Goal: Obtain resource: Obtain resource

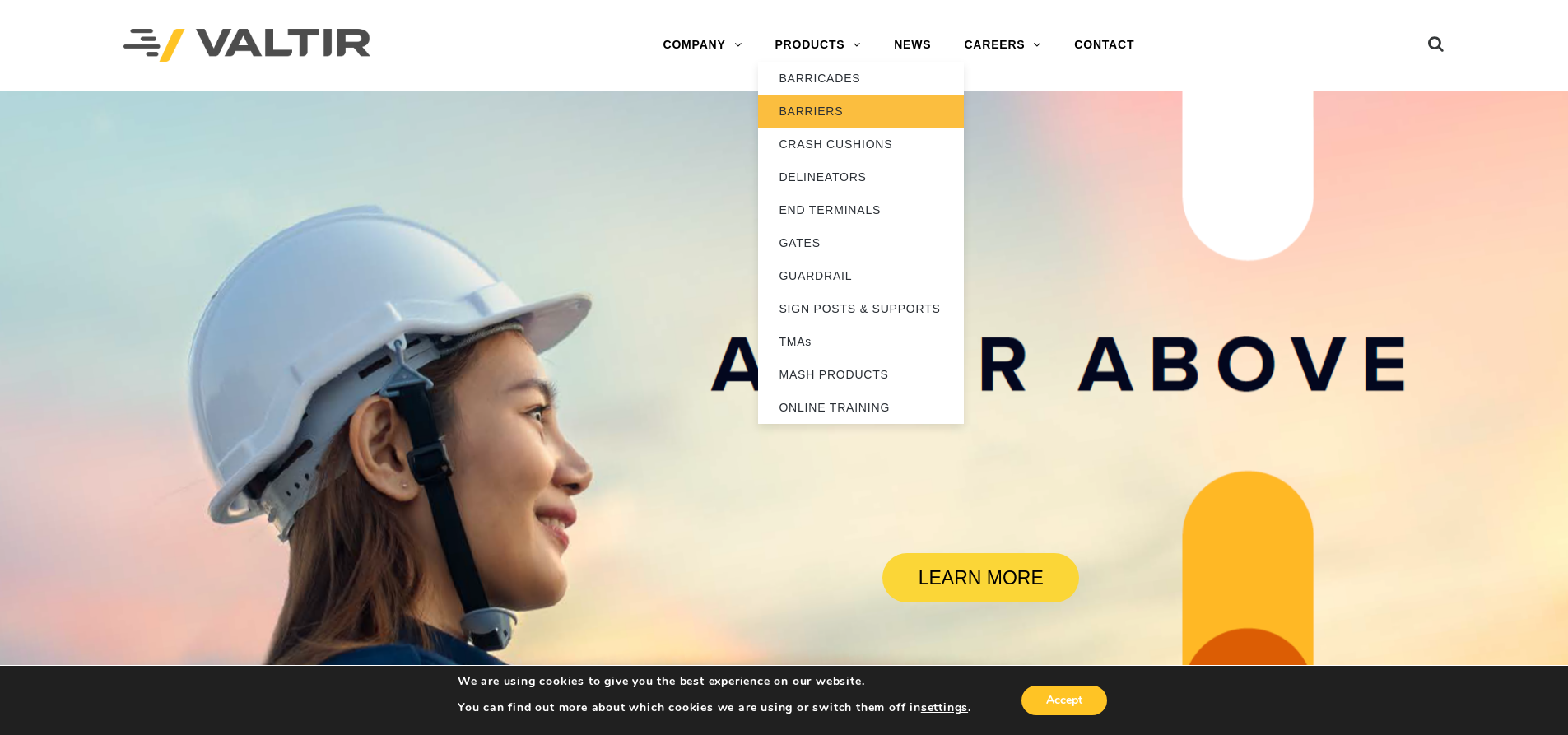
click at [813, 114] on link "BARRIERS" at bounding box center [861, 111] width 206 height 33
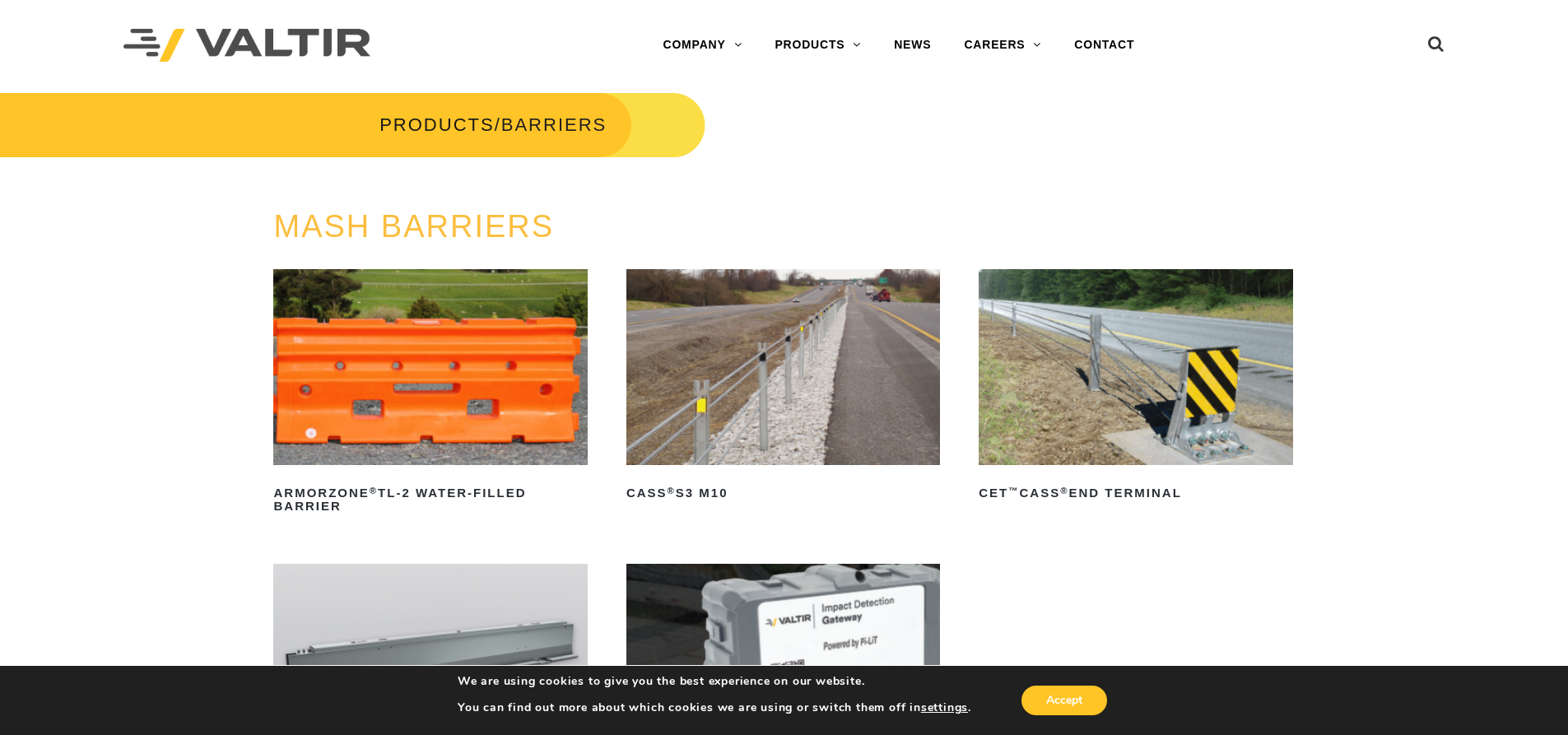
click at [1057, 339] on img at bounding box center [1135, 367] width 314 height 196
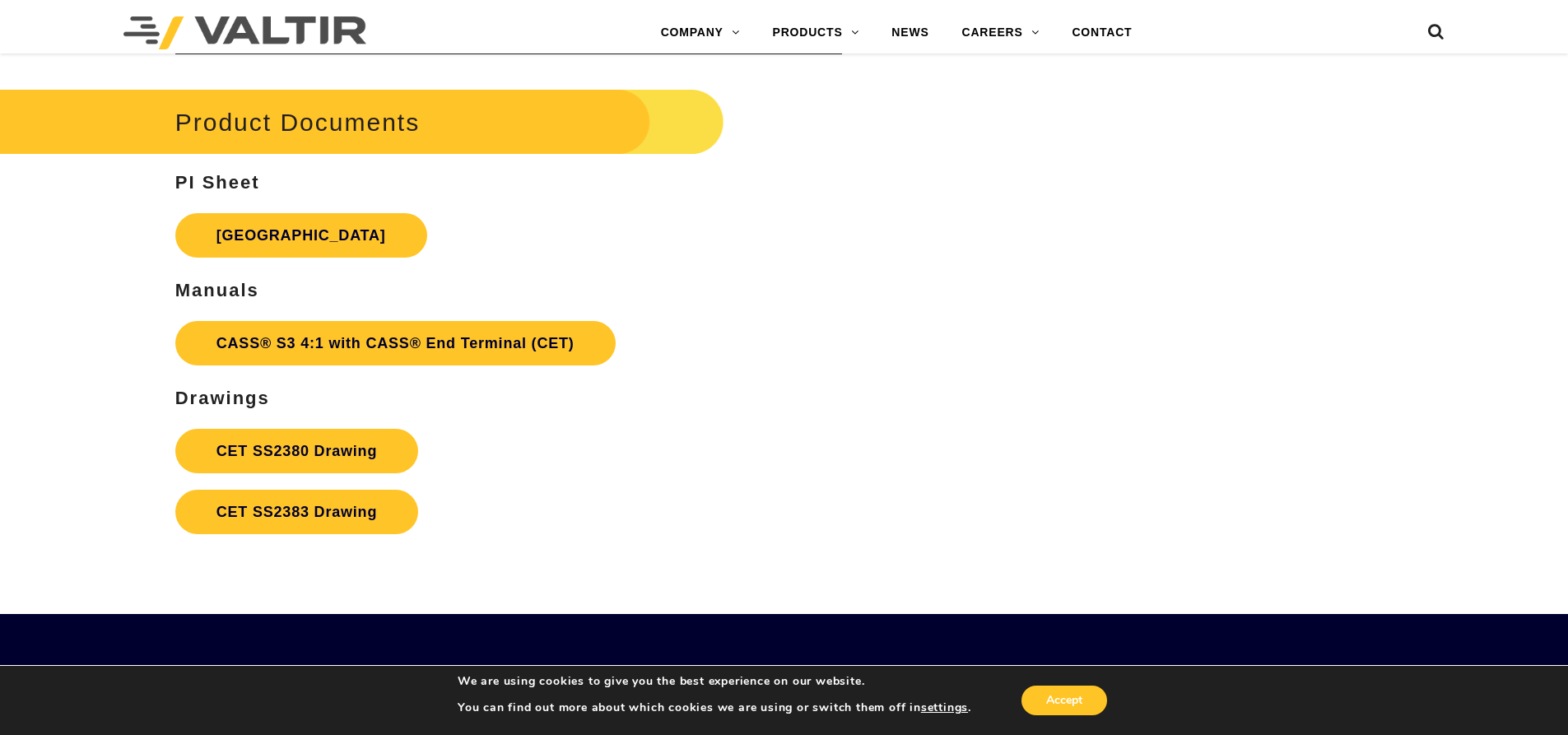
scroll to position [5515, 0]
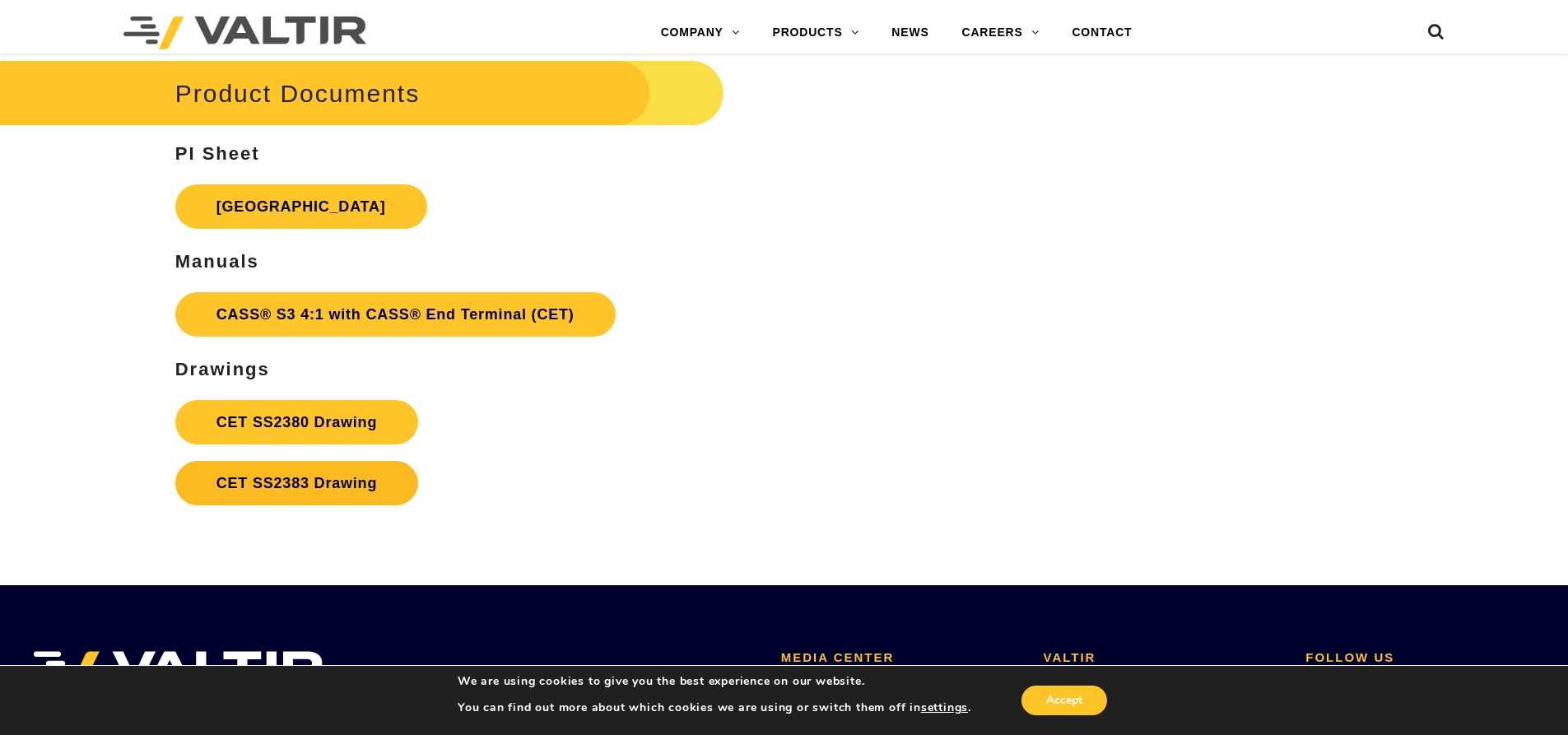
click at [341, 476] on link "CET SS2383 Drawing" at bounding box center [296, 483] width 243 height 44
